Goal: Check status

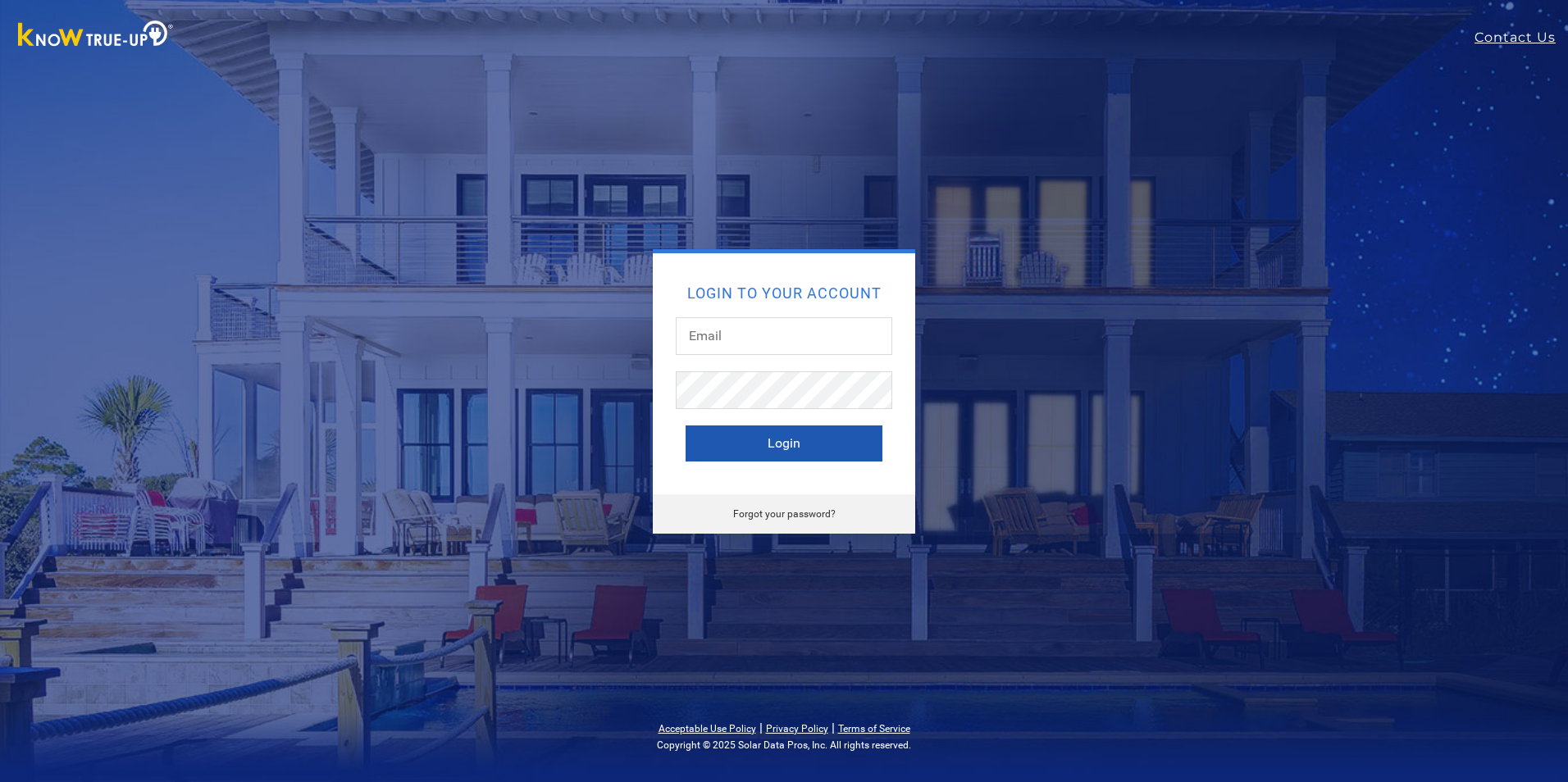
type input "[EMAIL_ADDRESS][DOMAIN_NAME]"
click at [746, 443] on button "Login" at bounding box center [784, 443] width 197 height 36
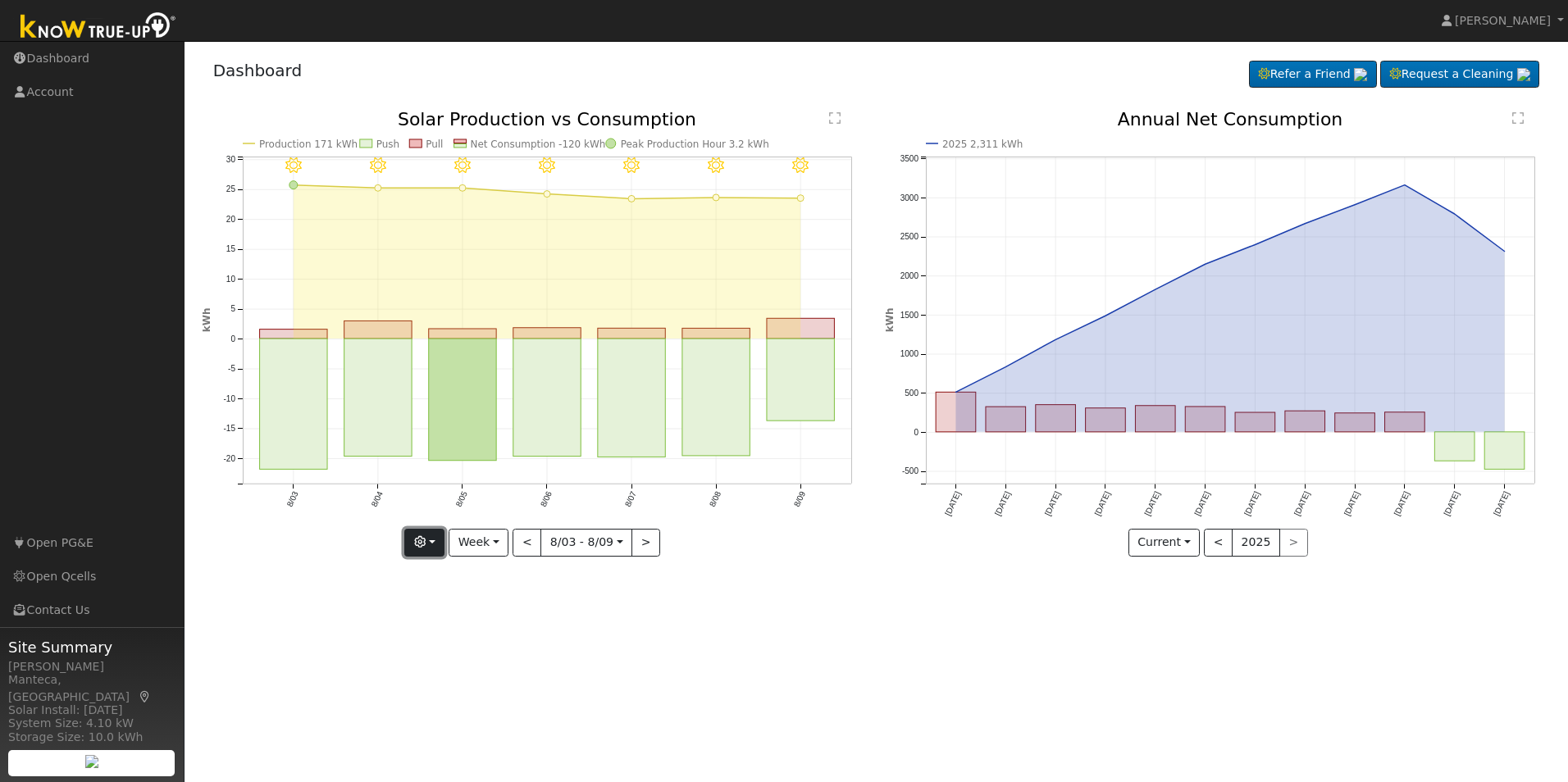
click at [410, 546] on button "button" at bounding box center [423, 542] width 40 height 27
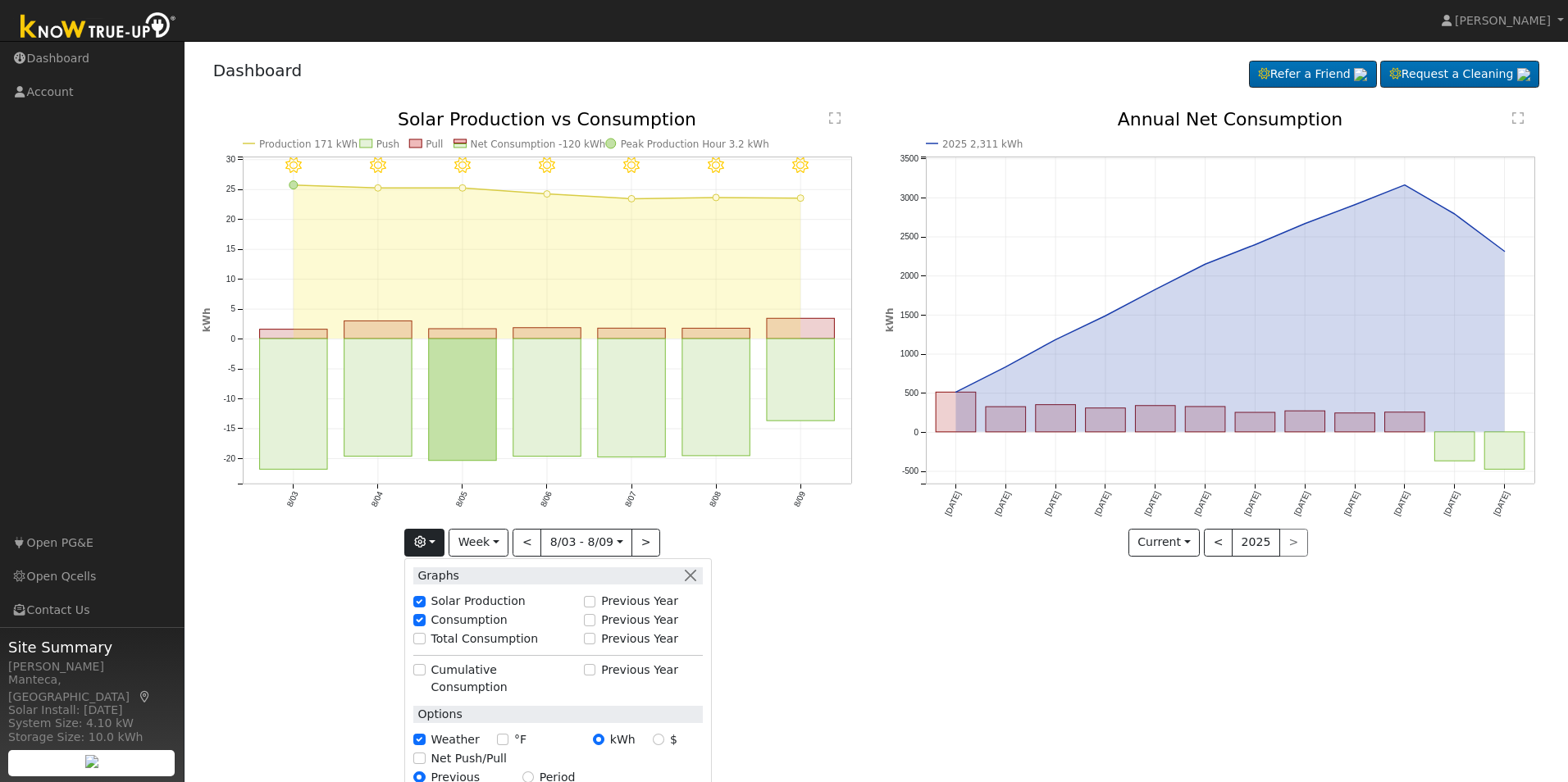
click at [296, 536] on icon "8/09 - MostlyClear 8/08 - MostlyClear 8/07 - MostlyClear 8/06 - Clear 8/05 - Cl…" at bounding box center [535, 333] width 666 height 445
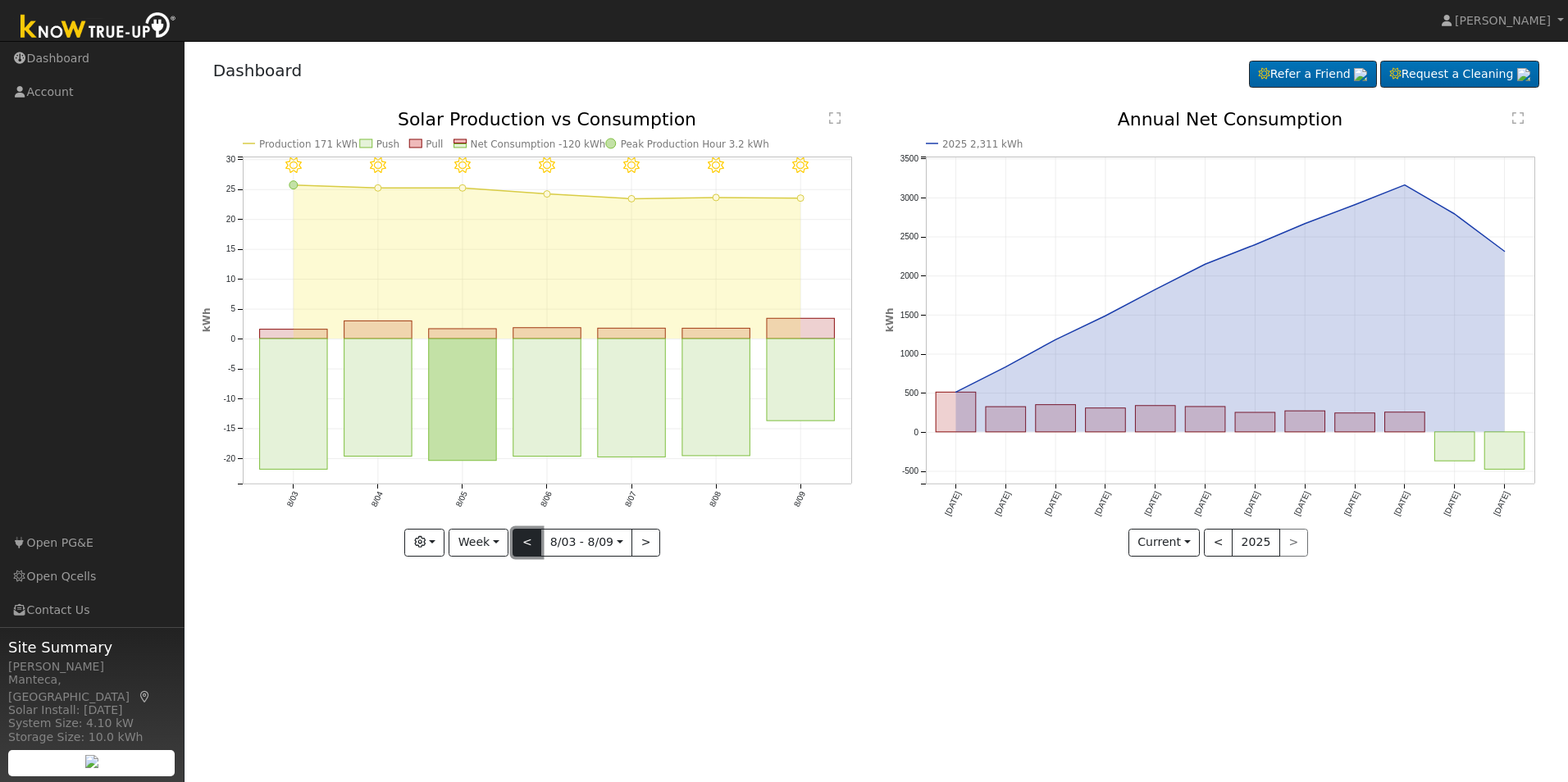
click at [523, 546] on button "<" at bounding box center [527, 542] width 28 height 27
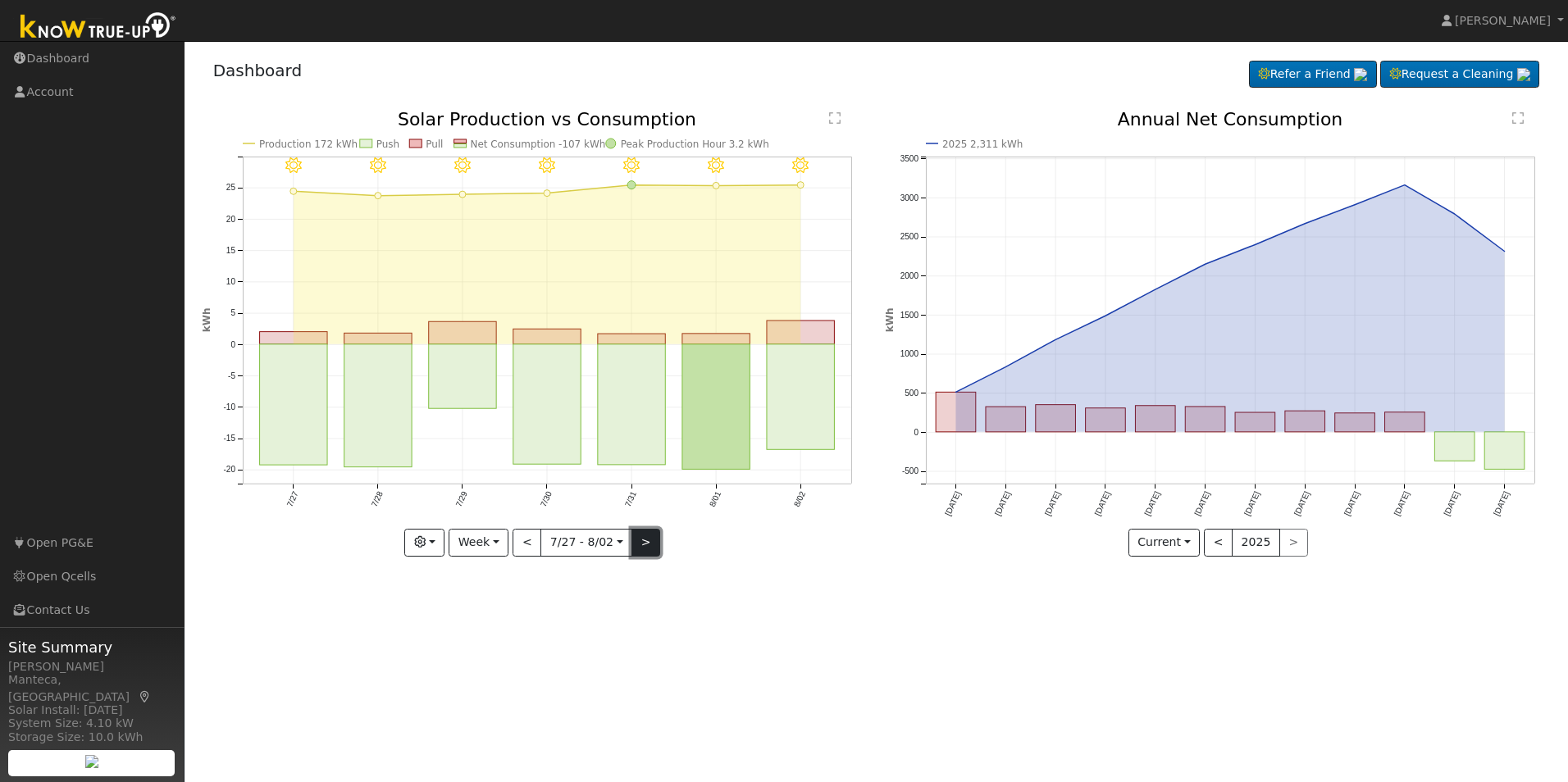
click at [650, 546] on button ">" at bounding box center [646, 542] width 28 height 27
type input "2025-08-03"
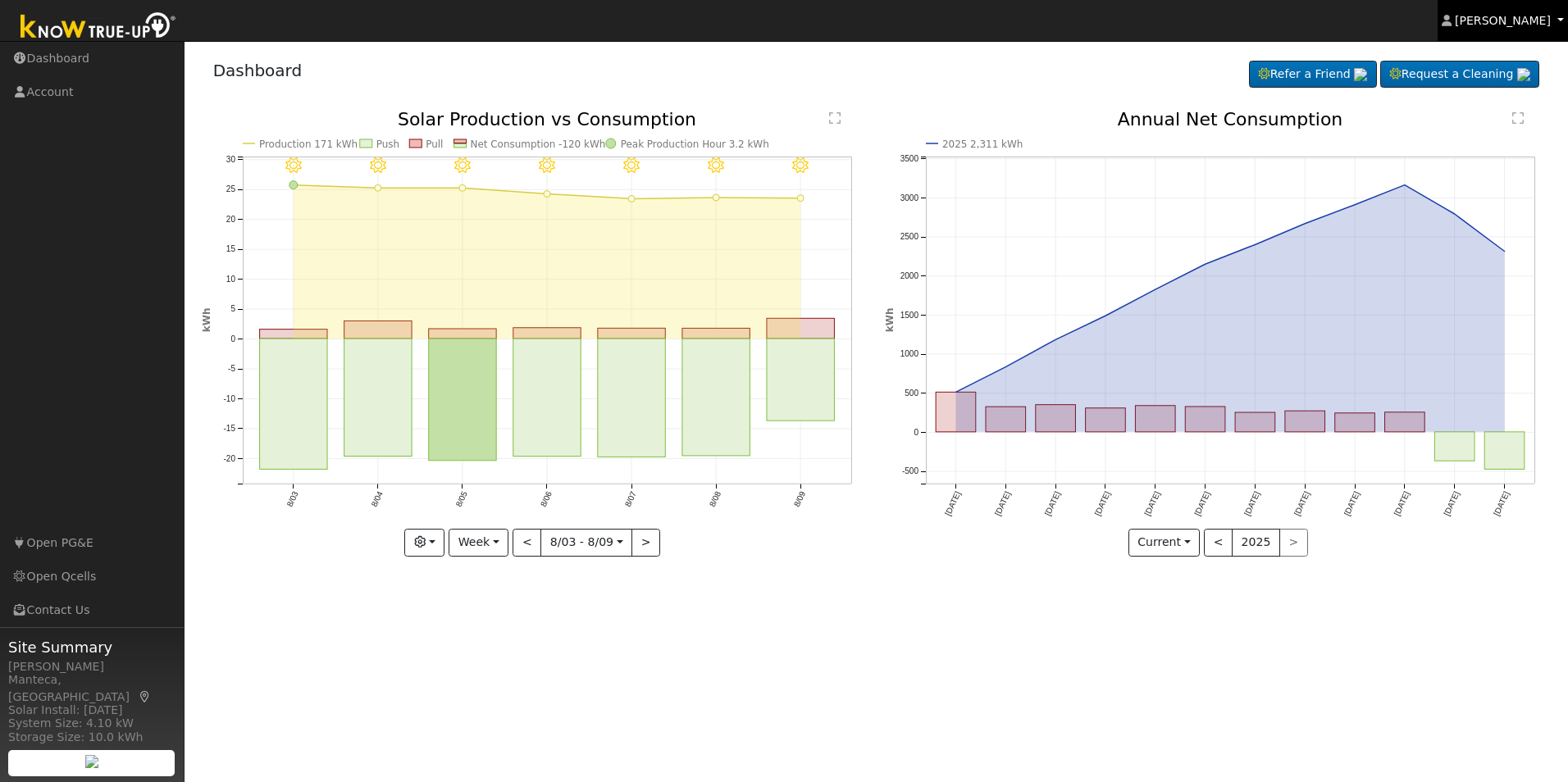
drag, startPoint x: 946, startPoint y: 433, endPoint x: 1510, endPoint y: 18, distance: 700.2
click at [1510, 18] on span "Karl Kirker" at bounding box center [1502, 20] width 96 height 13
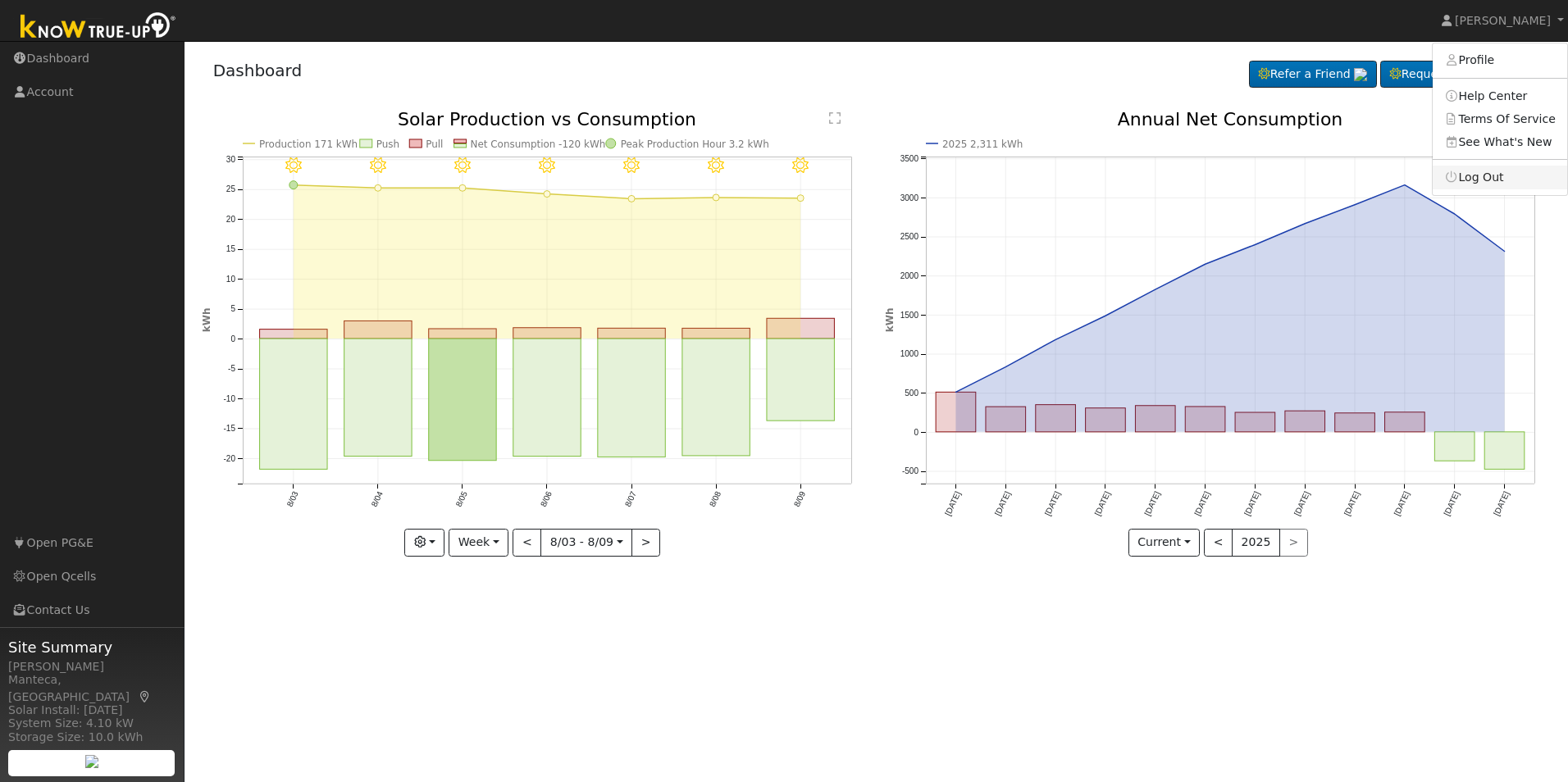
click at [1486, 180] on link "Log Out" at bounding box center [1500, 177] width 135 height 23
